Goal: Information Seeking & Learning: Stay updated

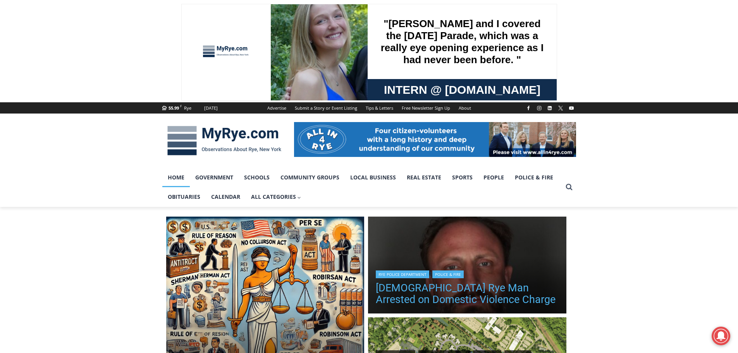
click at [454, 298] on link "[DEMOGRAPHIC_DATA] Rye Man Arrested on Domestic Violence Charge" at bounding box center [467, 293] width 183 height 23
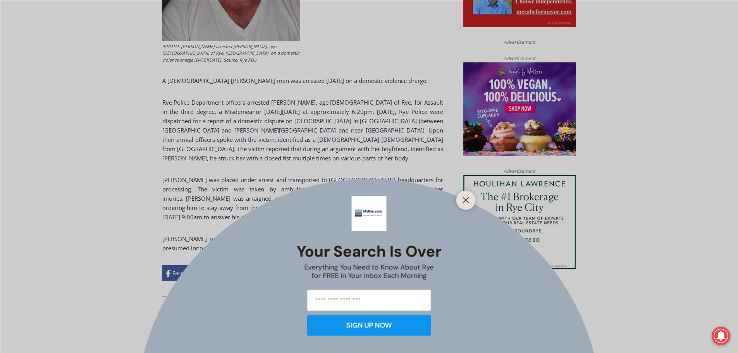
scroll to position [516, 0]
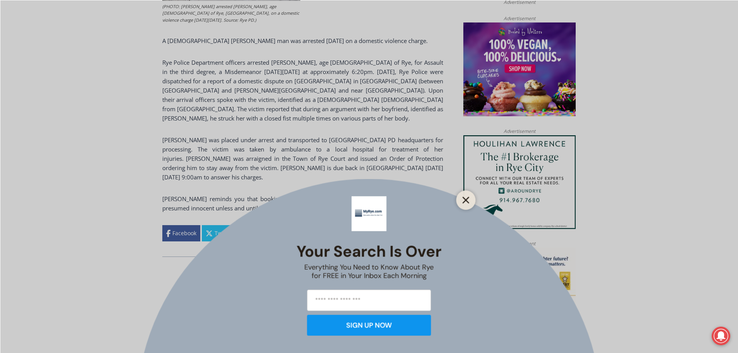
click at [468, 197] on icon "Close" at bounding box center [466, 200] width 7 height 7
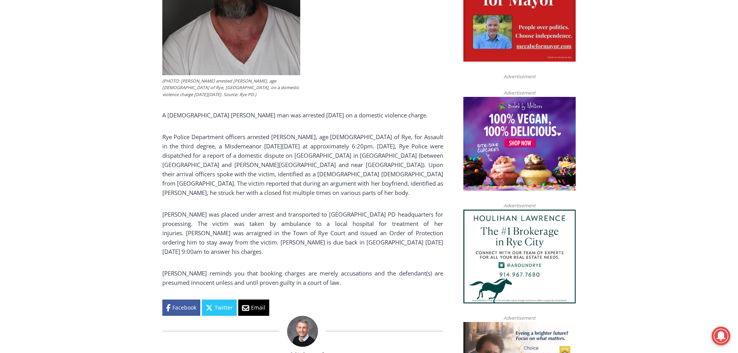
scroll to position [312, 0]
